Goal: Find specific page/section: Find specific page/section

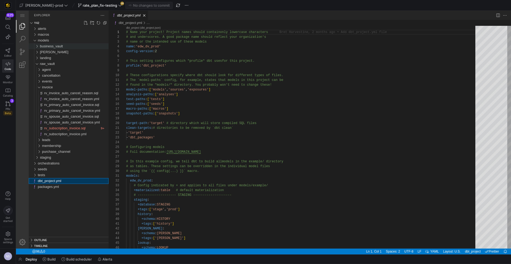
click at [49, 47] on span "business_vault" at bounding box center [51, 46] width 23 height 4
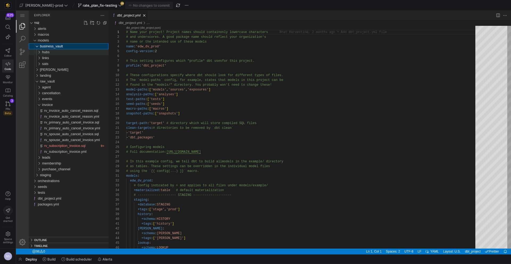
click at [52, 51] on div "hubs" at bounding box center [75, 52] width 67 height 6
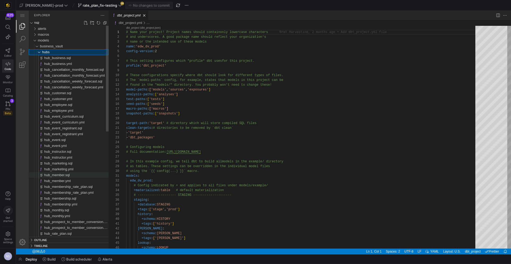
click at [68, 178] on div "hub_member.sql" at bounding box center [76, 175] width 64 height 6
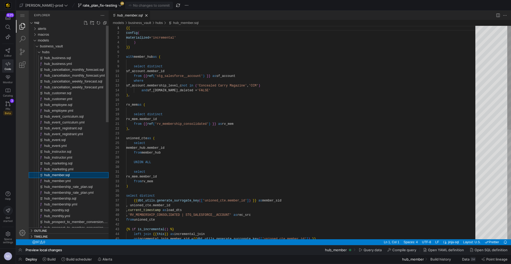
scroll to position [48, 0]
